Goal: Information Seeking & Learning: Learn about a topic

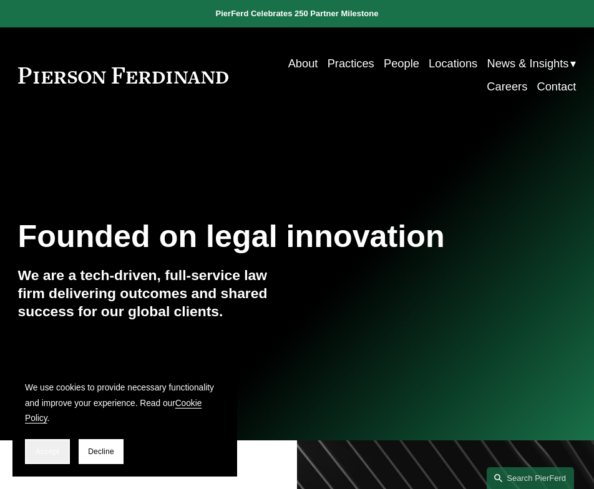
click at [49, 454] on span "Accept" at bounding box center [48, 451] width 24 height 9
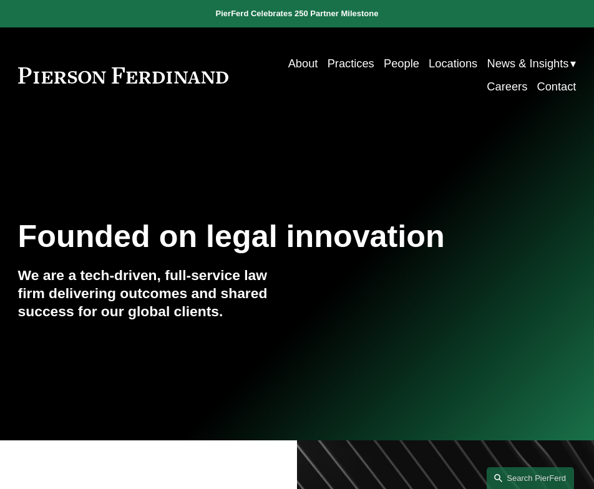
click at [383, 59] on link "People" at bounding box center [401, 63] width 36 height 23
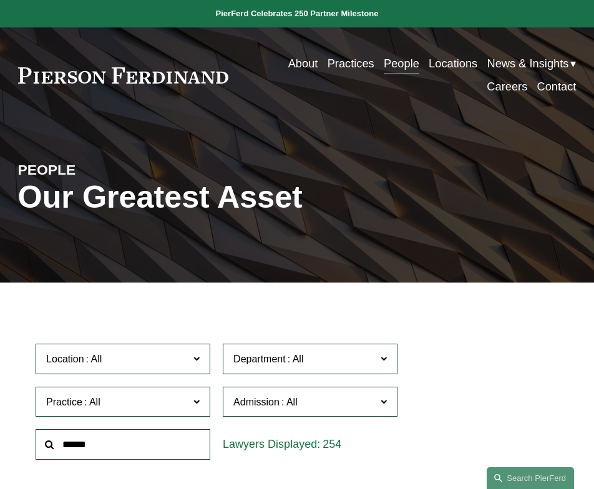
click at [352, 66] on link "Practices" at bounding box center [350, 63] width 47 height 23
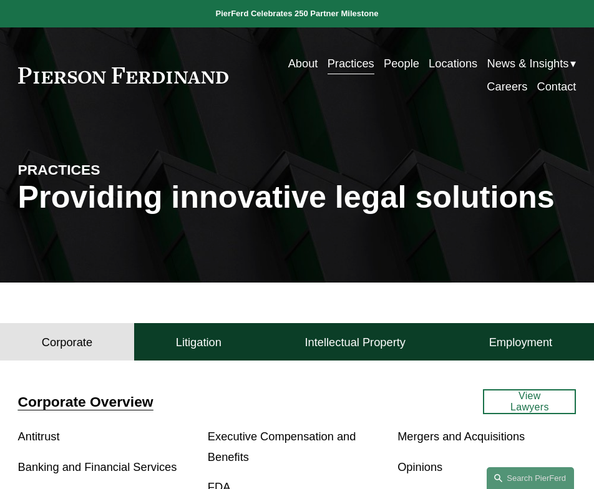
click at [73, 439] on p "Antitrust" at bounding box center [107, 436] width 178 height 21
click at [40, 439] on link "Antitrust" at bounding box center [39, 436] width 42 height 13
